Goal: Complete application form

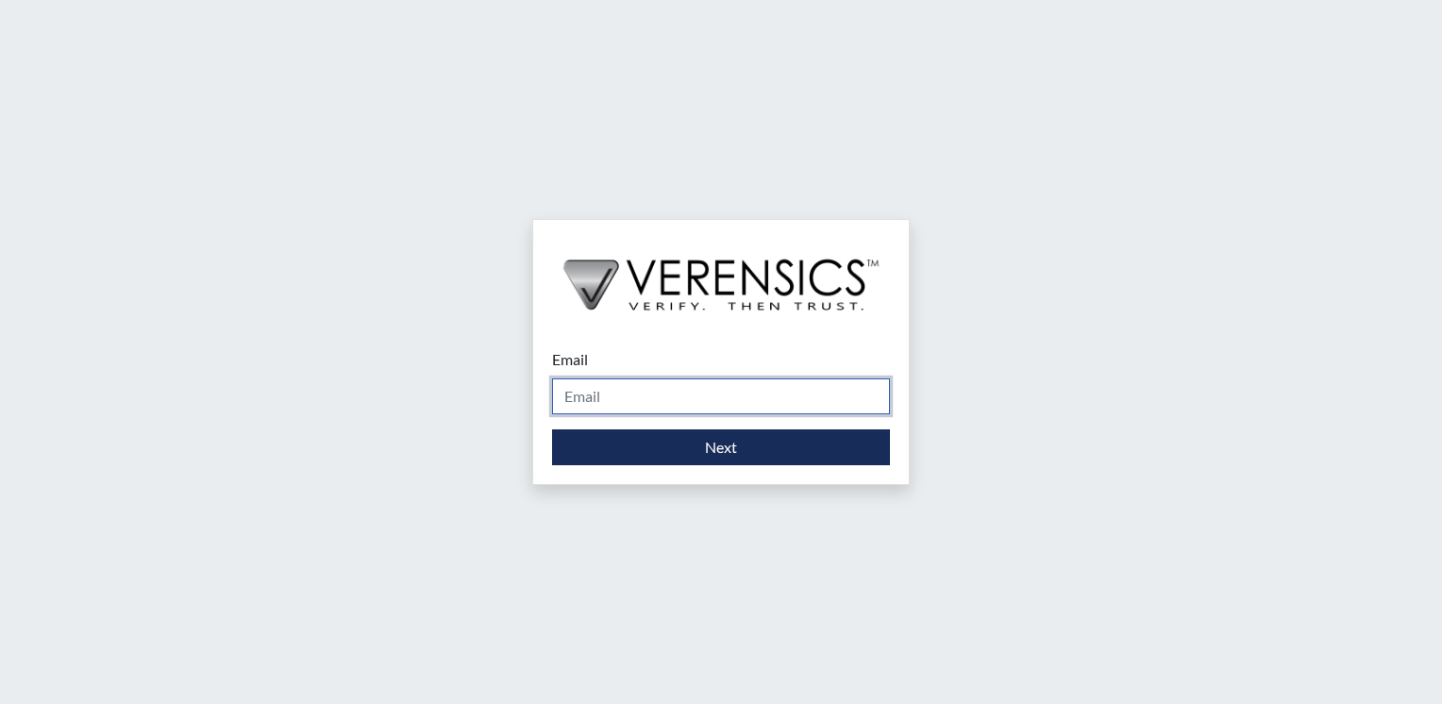
click at [731, 389] on input "Email" at bounding box center [721, 396] width 338 height 36
type input "[PERSON_NAME][EMAIL_ADDRESS][PERSON_NAME][DOMAIN_NAME]"
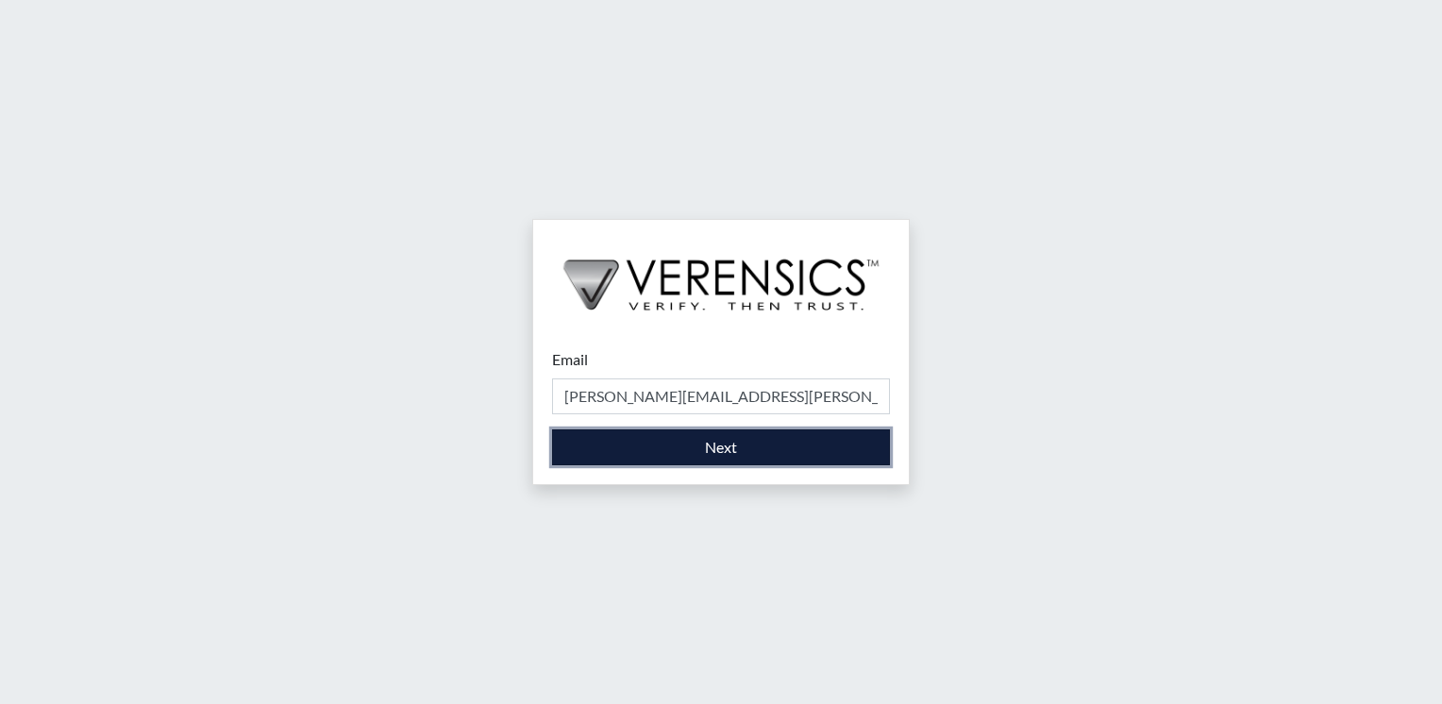
click at [728, 451] on button "Next" at bounding box center [721, 447] width 338 height 36
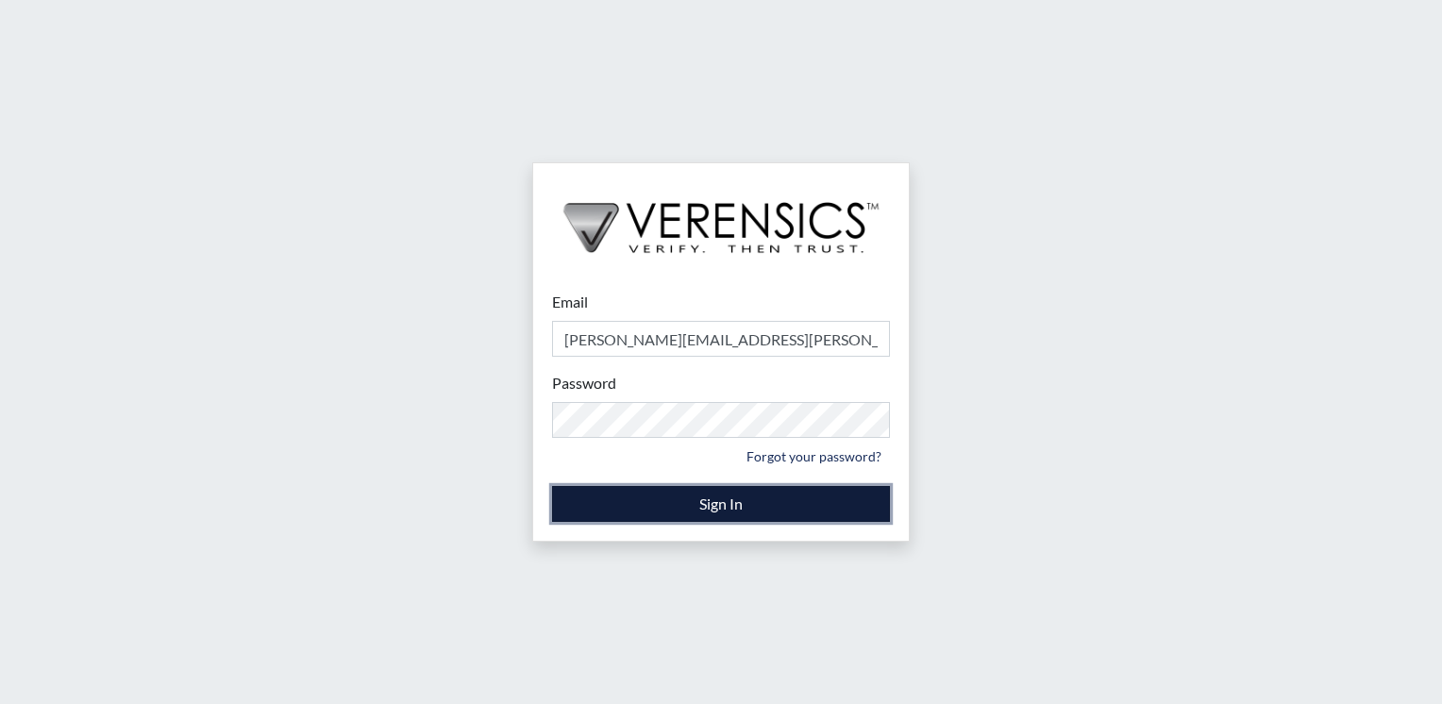
click at [725, 495] on button "Sign In" at bounding box center [721, 504] width 338 height 36
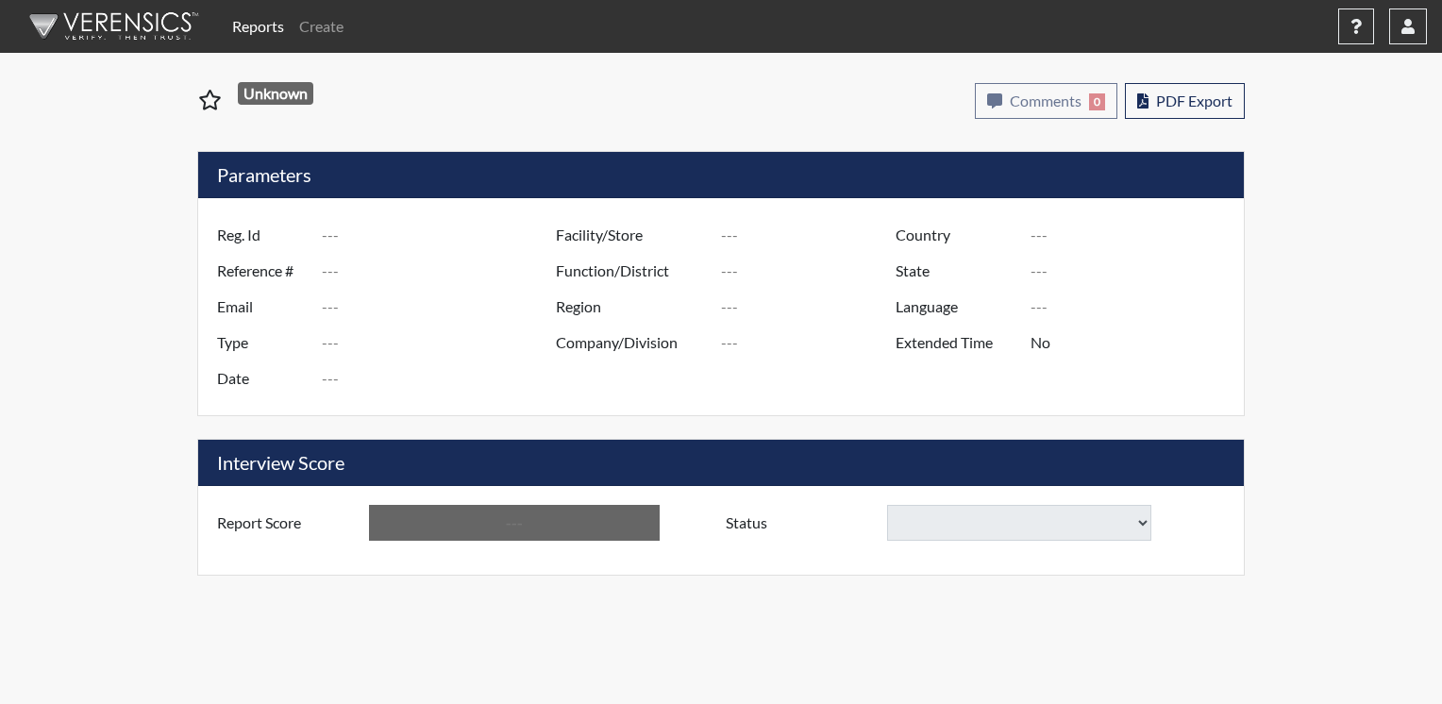
type input "[PERSON_NAME]"
type input "50919"
type input "[PERSON_NAME][EMAIL_ADDRESS][PERSON_NAME][DOMAIN_NAME]"
type input "Corrections Pre-Employment"
type input "[DATE]"
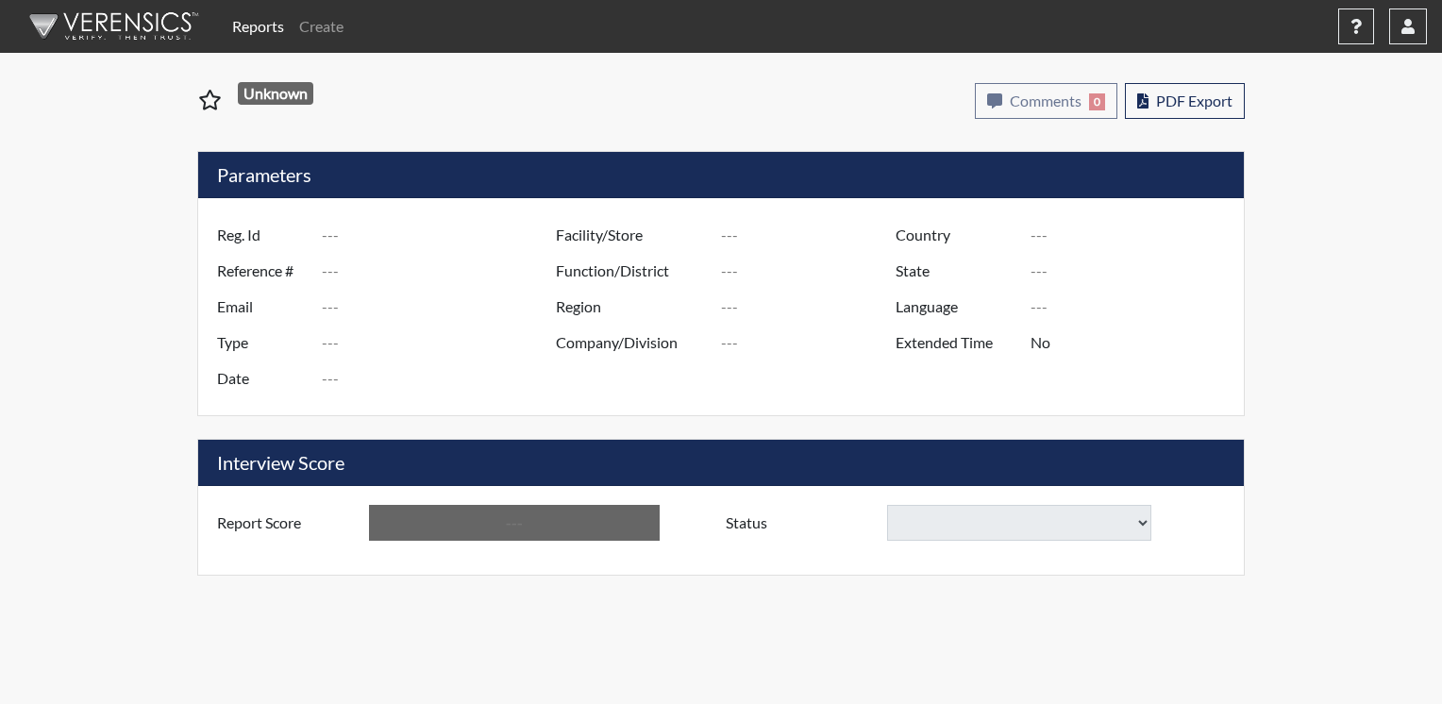
type input "[GEOGRAPHIC_DATA]"
type input "[US_STATE]"
type input "English"
type input "Yes"
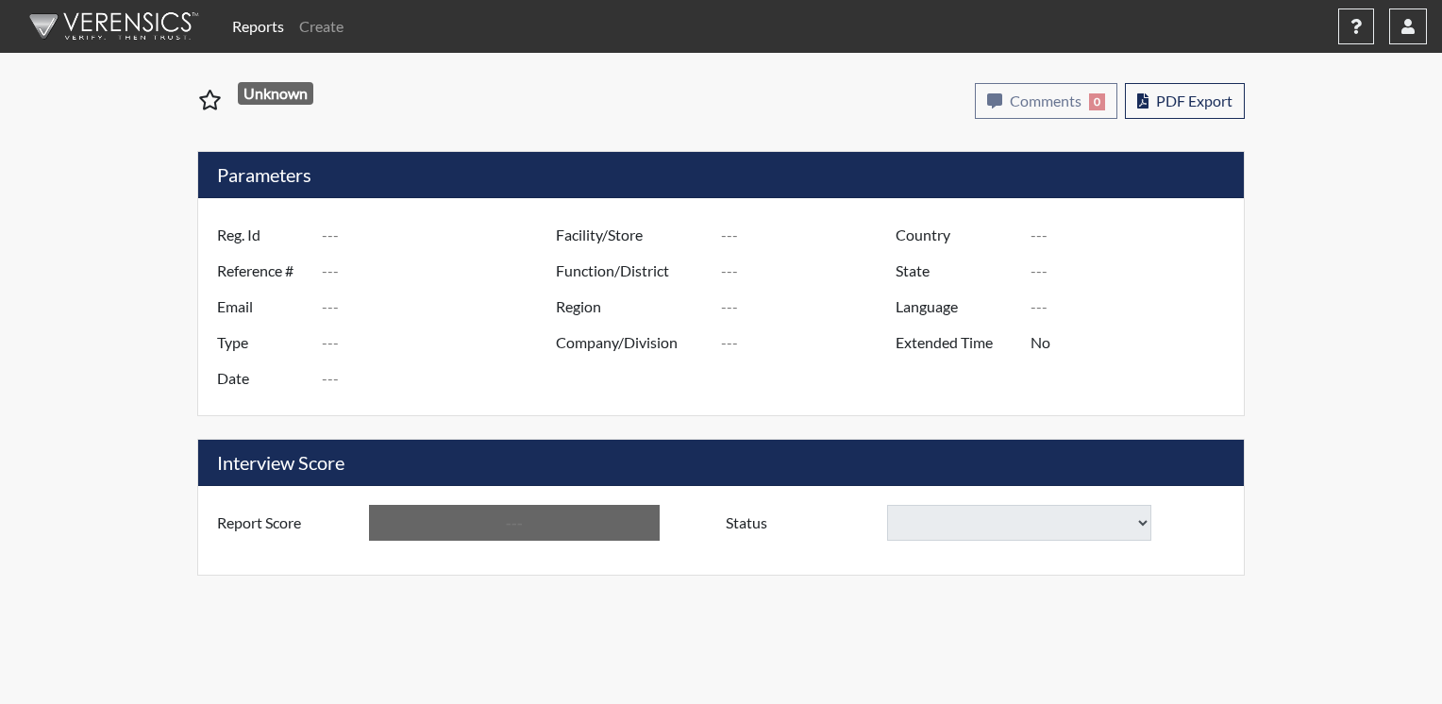
type input "Below Conditions"
